Goal: Check status: Check status

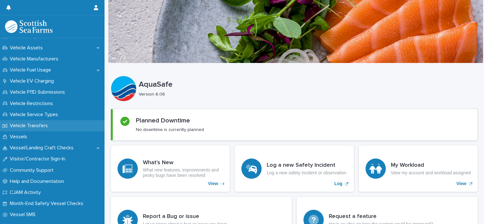
scroll to position [507, 0]
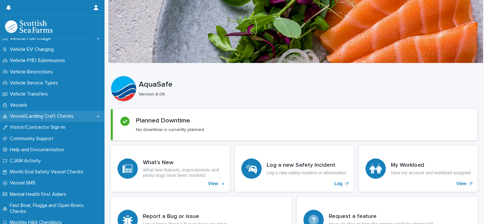
click at [47, 117] on p "Vessel/Landing Craft Checks" at bounding box center [42, 116] width 71 height 6
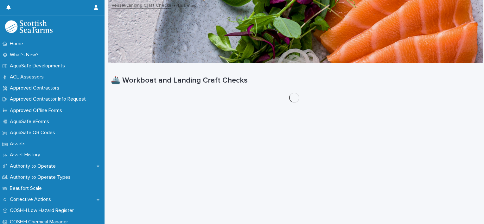
scroll to position [5, 0]
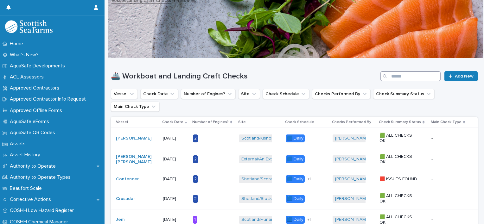
click at [419, 77] on input "Search" at bounding box center [410, 76] width 60 height 10
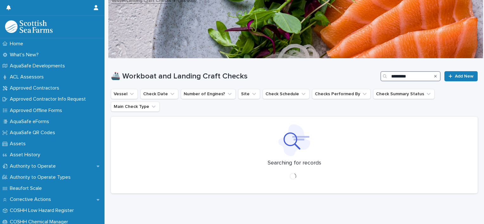
type input "*********"
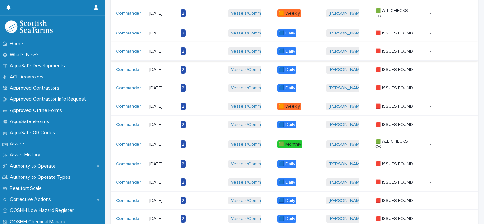
scroll to position [258, 0]
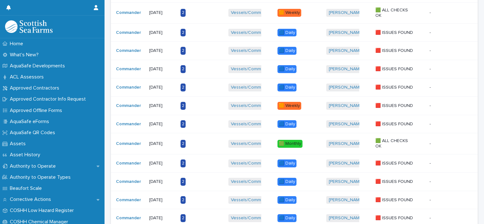
click at [311, 102] on div "🟧 Weekly + 0" at bounding box center [297, 106] width 40 height 8
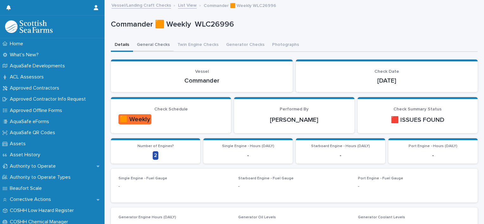
click at [159, 44] on button "General Checks" at bounding box center [153, 45] width 41 height 13
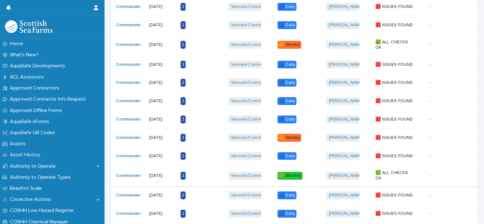
scroll to position [195, 0]
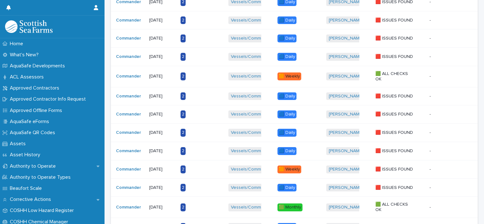
click at [310, 73] on div "🟧 Weekly + 0" at bounding box center [297, 77] width 40 height 8
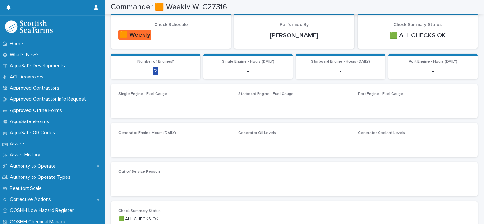
scroll to position [68, 0]
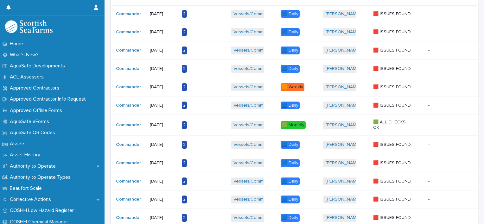
scroll to position [285, 0]
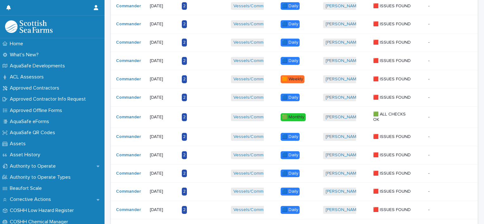
click at [312, 113] on div "🟩 Monthly + 0" at bounding box center [299, 117] width 37 height 8
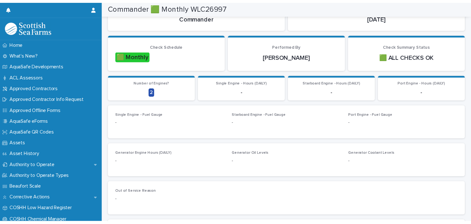
scroll to position [32, 0]
